Goal: Information Seeking & Learning: Understand process/instructions

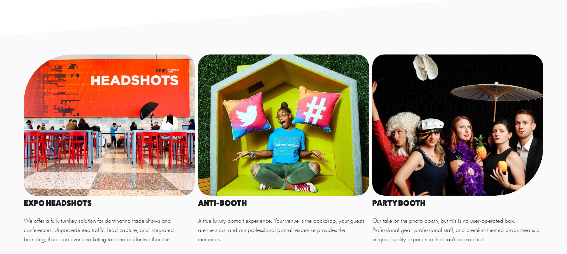
scroll to position [367, 0]
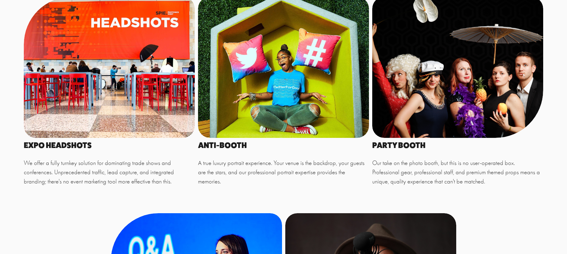
click at [94, 89] on div at bounding box center [109, 67] width 171 height 141
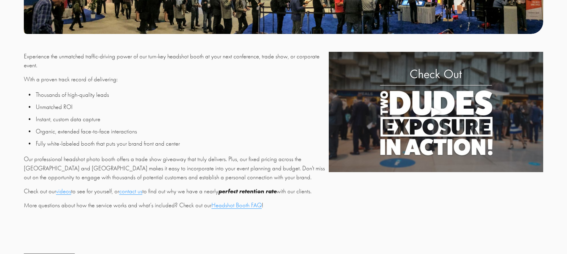
scroll to position [277, 0]
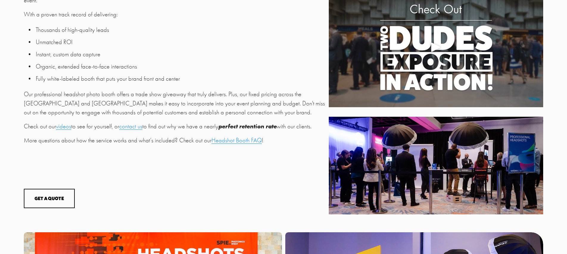
click at [233, 139] on link "Headshot Booth FAQ" at bounding box center [236, 140] width 50 height 7
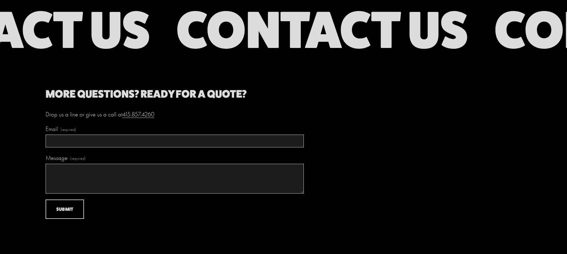
scroll to position [3219, 0]
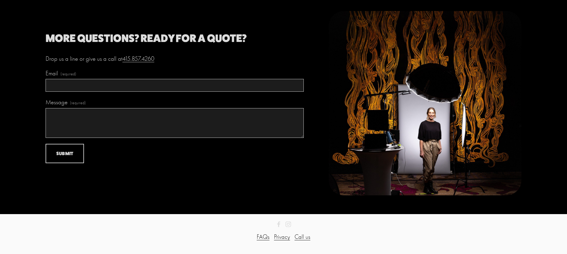
click at [176, 177] on div "Email (required) Message (required) Submit Submit" at bounding box center [175, 125] width 258 height 112
